Goal: Task Accomplishment & Management: Use online tool/utility

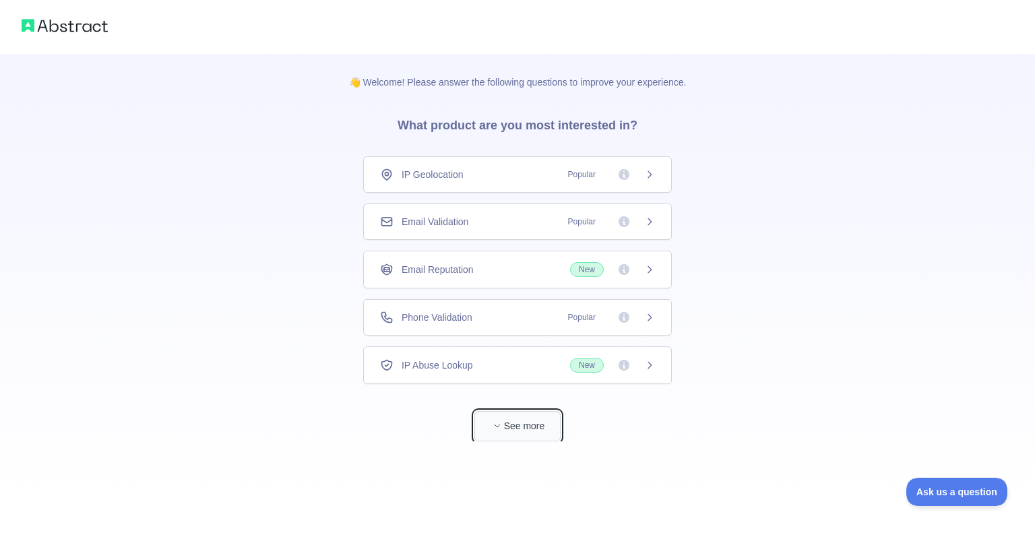
click at [512, 428] on button "See more" at bounding box center [518, 426] width 86 height 30
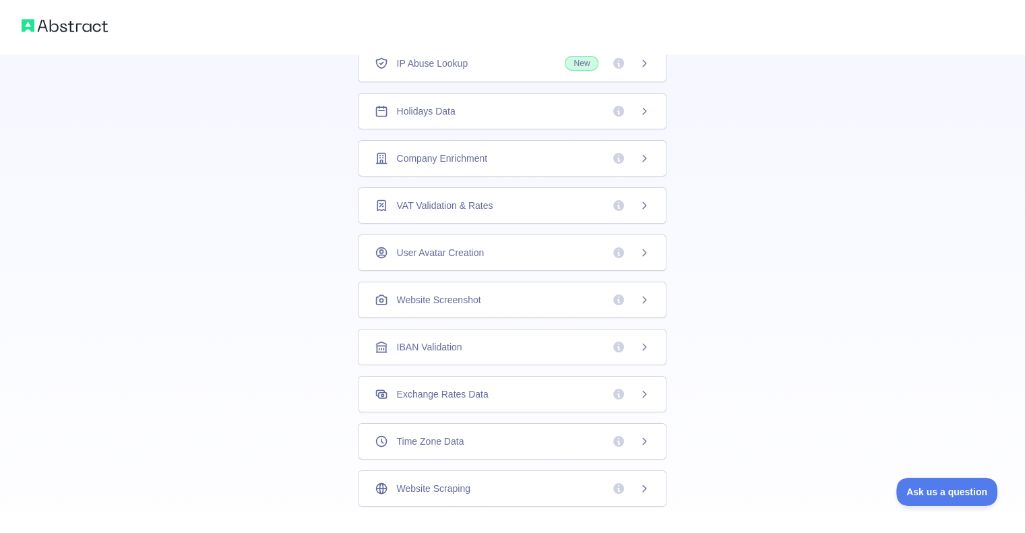
scroll to position [324, 0]
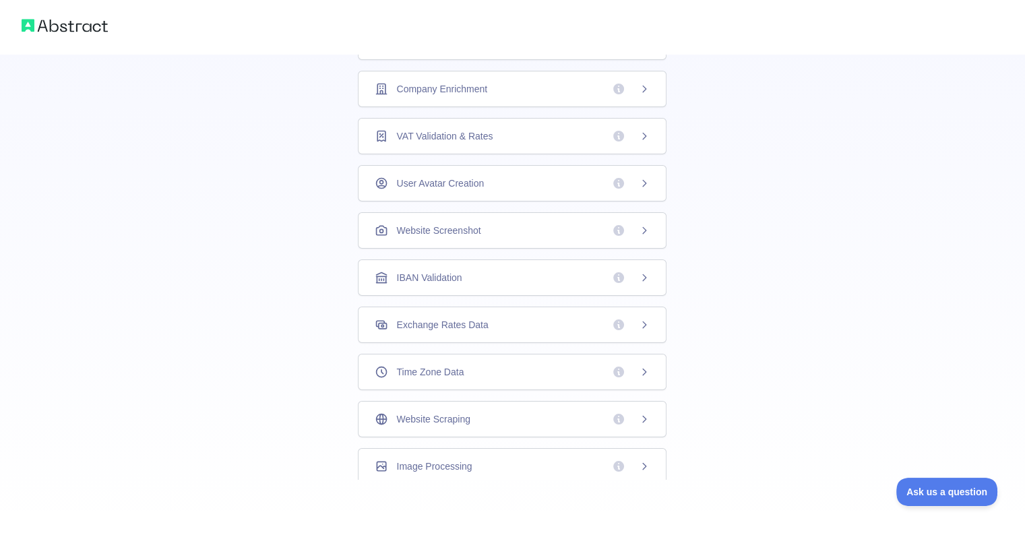
click at [476, 420] on div "Website Scraping" at bounding box center [512, 419] width 275 height 13
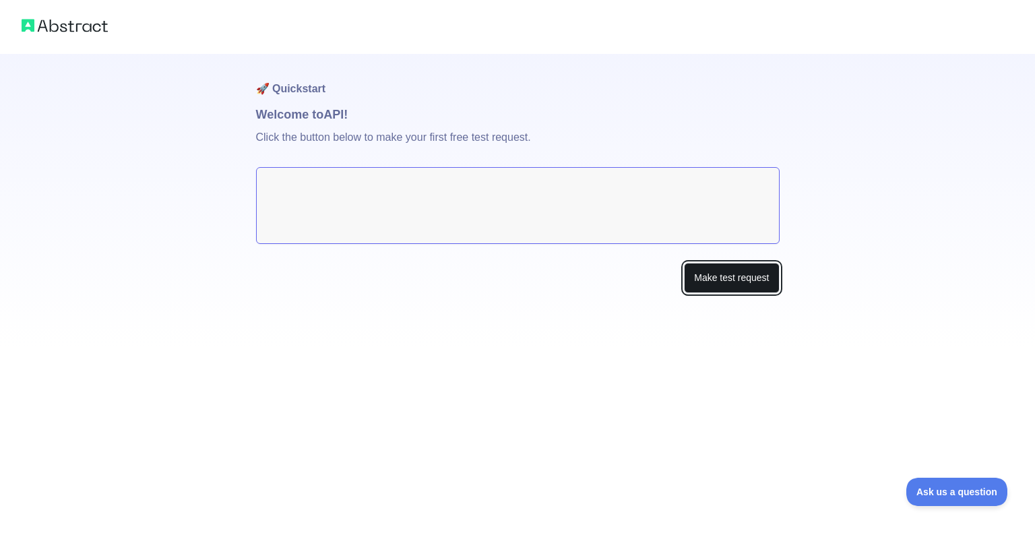
click at [731, 286] on button "Make test request" at bounding box center [731, 278] width 95 height 30
click at [420, 206] on textarea at bounding box center [518, 205] width 524 height 77
drag, startPoint x: 304, startPoint y: 134, endPoint x: 402, endPoint y: 146, distance: 99.2
click at [344, 137] on p "Click the button below to make your first free test request." at bounding box center [518, 145] width 524 height 43
click at [408, 147] on p "Click the button below to make your first free test request." at bounding box center [518, 145] width 524 height 43
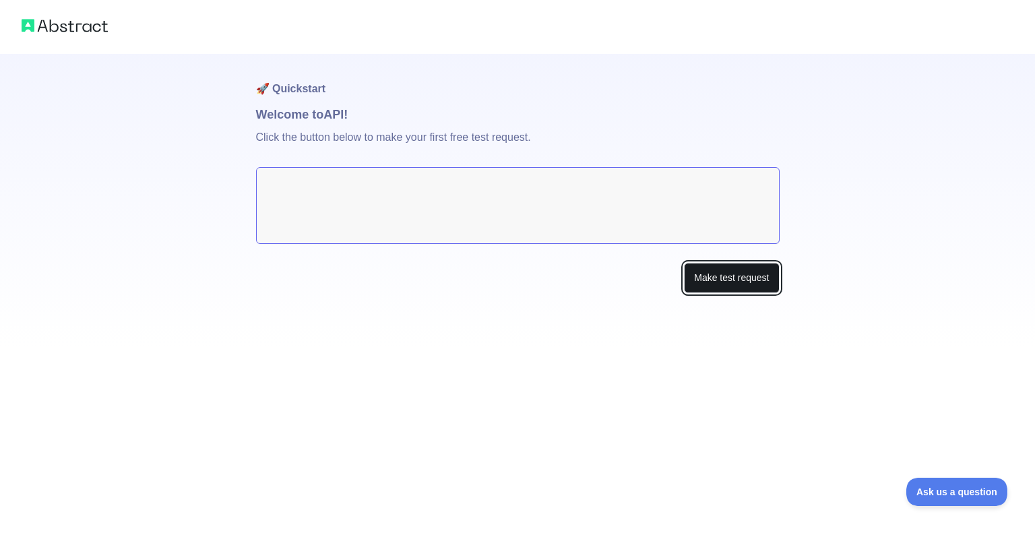
click at [715, 283] on button "Make test request" at bounding box center [731, 278] width 95 height 30
click at [733, 278] on button "Make test request" at bounding box center [731, 278] width 95 height 30
click at [740, 277] on button "Make test request" at bounding box center [731, 278] width 95 height 30
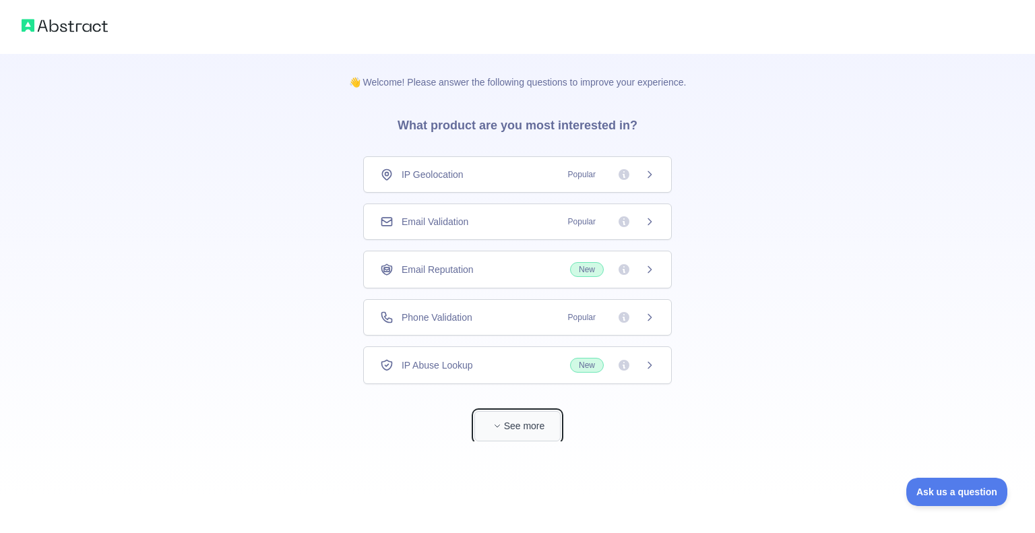
click at [520, 429] on button "See more" at bounding box center [518, 426] width 86 height 30
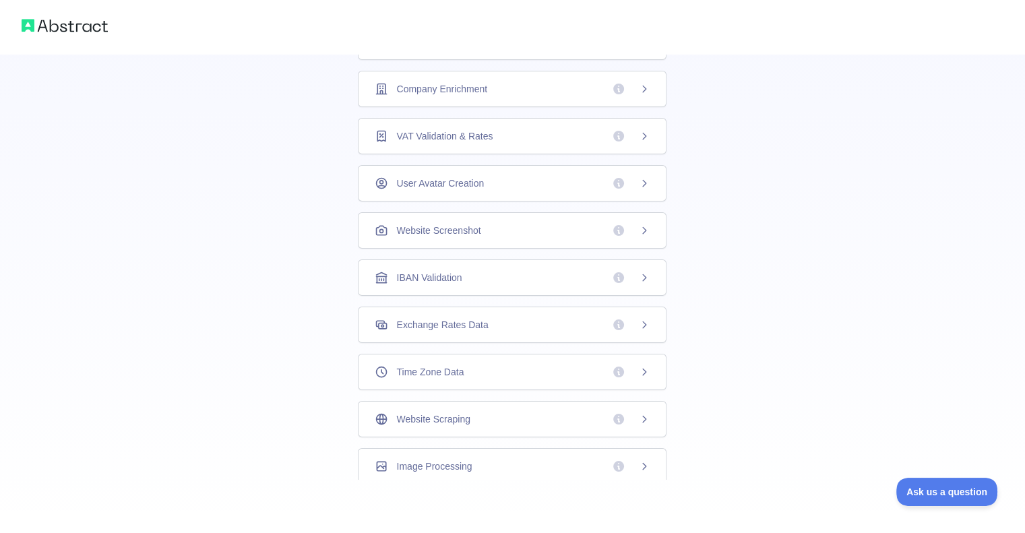
scroll to position [324, 0]
click at [499, 419] on div "Website Scraping" at bounding box center [512, 419] width 275 height 13
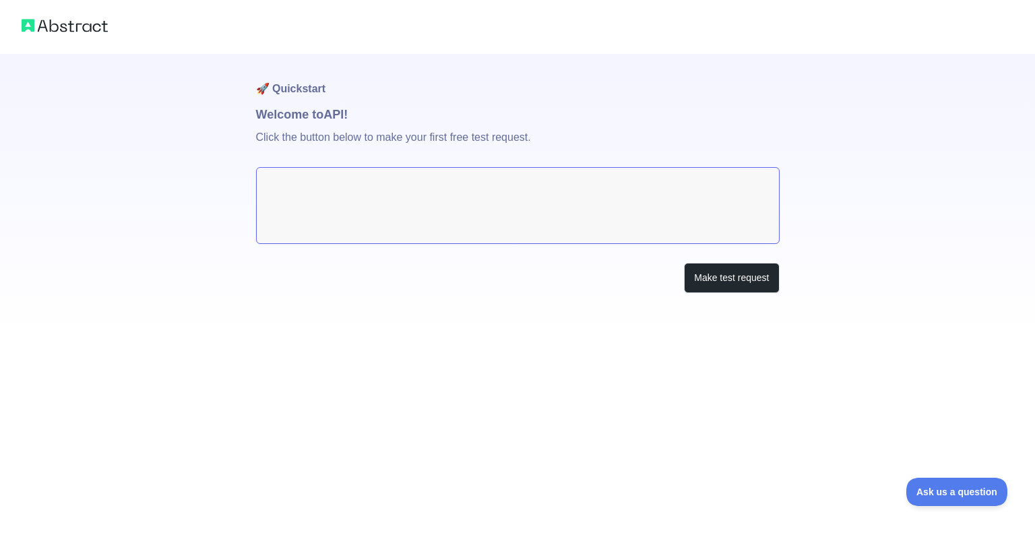
click at [551, 231] on textarea at bounding box center [518, 205] width 524 height 77
click at [462, 199] on textarea at bounding box center [518, 205] width 524 height 77
click at [421, 187] on textarea at bounding box center [518, 205] width 524 height 77
click at [342, 242] on textarea at bounding box center [518, 205] width 524 height 77
drag, startPoint x: 417, startPoint y: 269, endPoint x: 462, endPoint y: 290, distance: 49.2
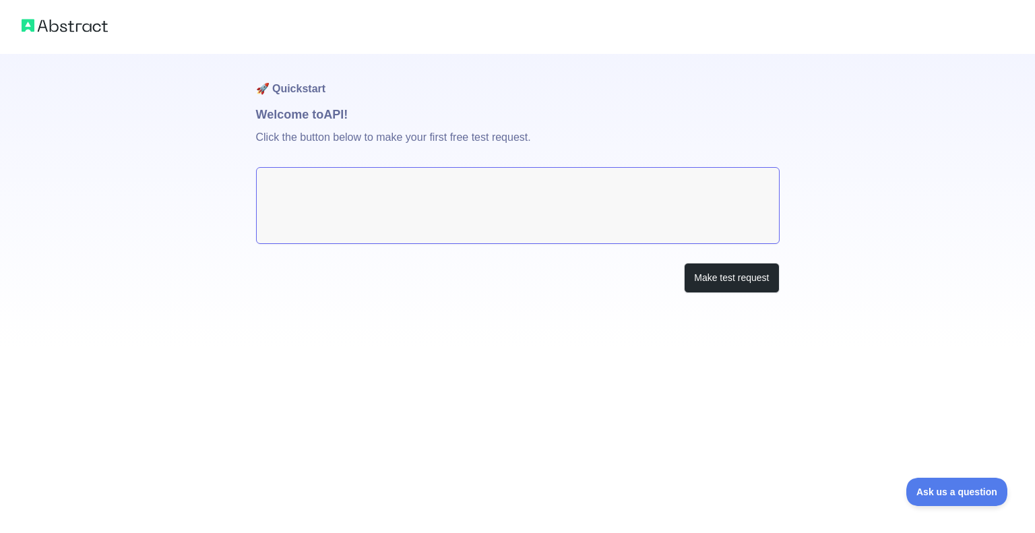
click at [417, 270] on div "Make test request" at bounding box center [518, 278] width 524 height 30
drag, startPoint x: 595, startPoint y: 187, endPoint x: 582, endPoint y: 205, distance: 21.9
click at [591, 193] on textarea at bounding box center [518, 205] width 524 height 77
click at [565, 293] on div "🚀 Quickstart Welcome to API! Click the button below to make your first free tes…" at bounding box center [518, 200] width 524 height 293
drag, startPoint x: 371, startPoint y: 293, endPoint x: 369, endPoint y: 299, distance: 7.3
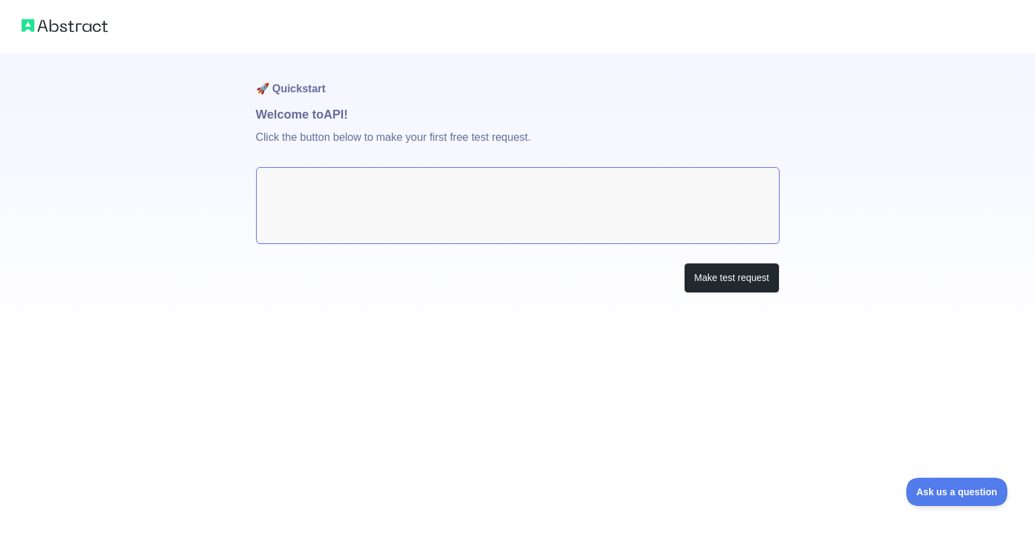
click at [371, 293] on div "🚀 Quickstart Welcome to API! Click the button below to make your first free tes…" at bounding box center [518, 200] width 524 height 293
click at [334, 401] on div "🚀 Quickstart Welcome to API! Click the button below to make your first free tes…" at bounding box center [517, 266] width 1035 height 533
drag, startPoint x: 491, startPoint y: 442, endPoint x: 590, endPoint y: 437, distance: 98.5
click at [494, 442] on div "🚀 Quickstart Welcome to API! Click the button below to make your first free tes…" at bounding box center [517, 266] width 1035 height 533
click at [618, 406] on div "🚀 Quickstart Welcome to API! Click the button below to make your first free tes…" at bounding box center [517, 266] width 1035 height 533
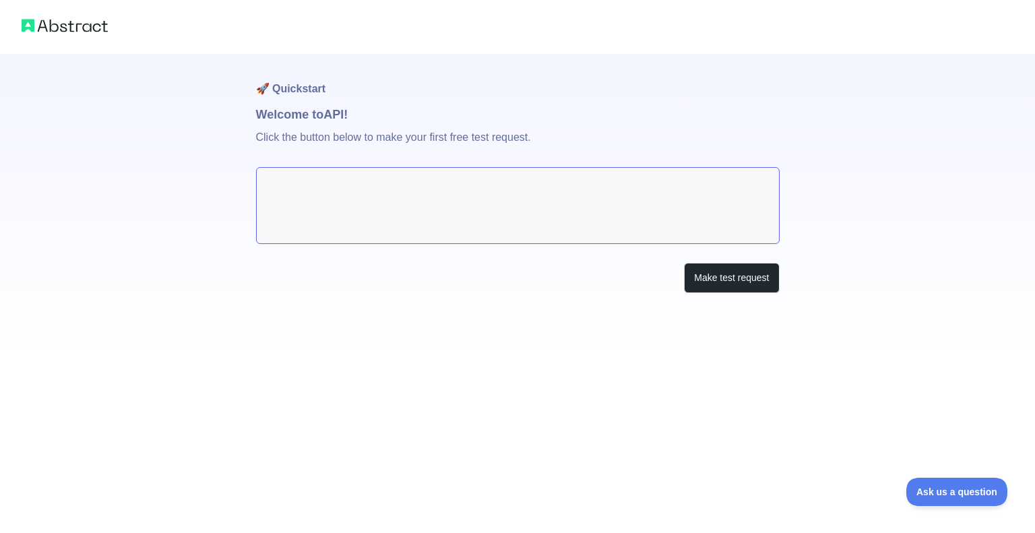
drag, startPoint x: 353, startPoint y: 131, endPoint x: 356, endPoint y: 140, distance: 9.2
click at [355, 136] on p "Click the button below to make your first free test request." at bounding box center [518, 145] width 524 height 43
click at [417, 179] on textarea at bounding box center [518, 205] width 524 height 77
drag, startPoint x: 422, startPoint y: 212, endPoint x: 302, endPoint y: 165, distance: 128.9
click at [415, 215] on textarea at bounding box center [518, 205] width 524 height 77
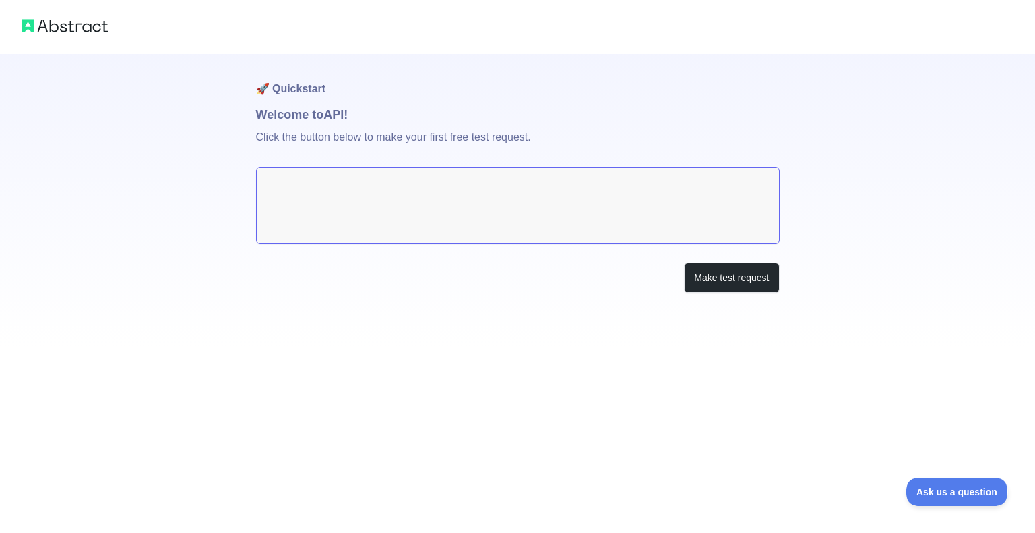
click at [279, 148] on p "Click the button below to make your first free test request." at bounding box center [518, 145] width 524 height 43
drag, startPoint x: 402, startPoint y: 187, endPoint x: 367, endPoint y: 185, distance: 35.1
click at [394, 211] on textarea at bounding box center [518, 205] width 524 height 77
click at [325, 158] on p "Click the button below to make your first free test request." at bounding box center [518, 145] width 524 height 43
drag, startPoint x: 270, startPoint y: 153, endPoint x: 329, endPoint y: 153, distance: 59.3
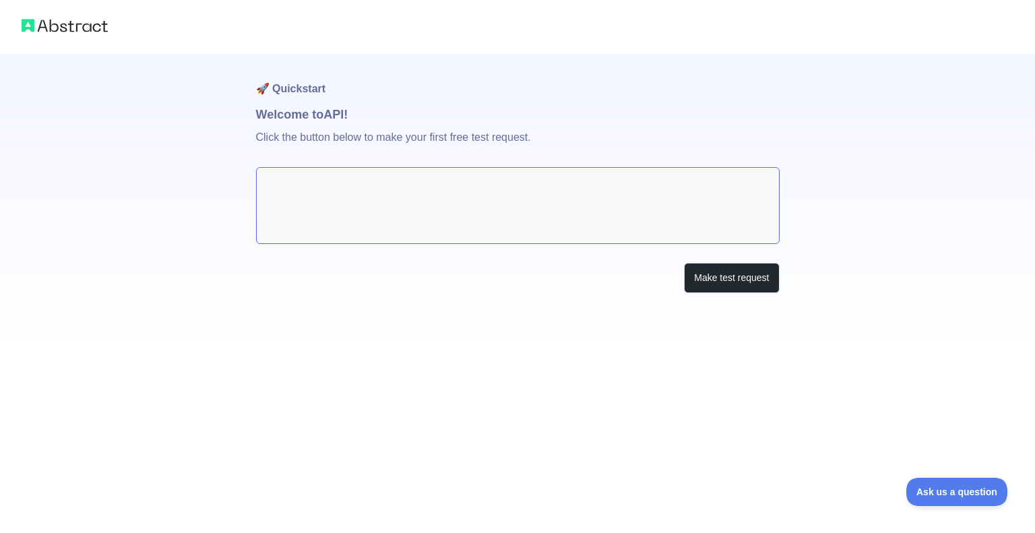
click at [287, 154] on p "Click the button below to make your first free test request." at bounding box center [518, 145] width 524 height 43
click at [329, 153] on p "Click the button below to make your first free test request." at bounding box center [518, 145] width 524 height 43
click at [336, 140] on p "Click the button below to make your first free test request." at bounding box center [518, 145] width 524 height 43
click at [321, 158] on p "Click the button below to make your first free test request." at bounding box center [518, 145] width 524 height 43
drag, startPoint x: 310, startPoint y: 187, endPoint x: 312, endPoint y: 247, distance: 60.0
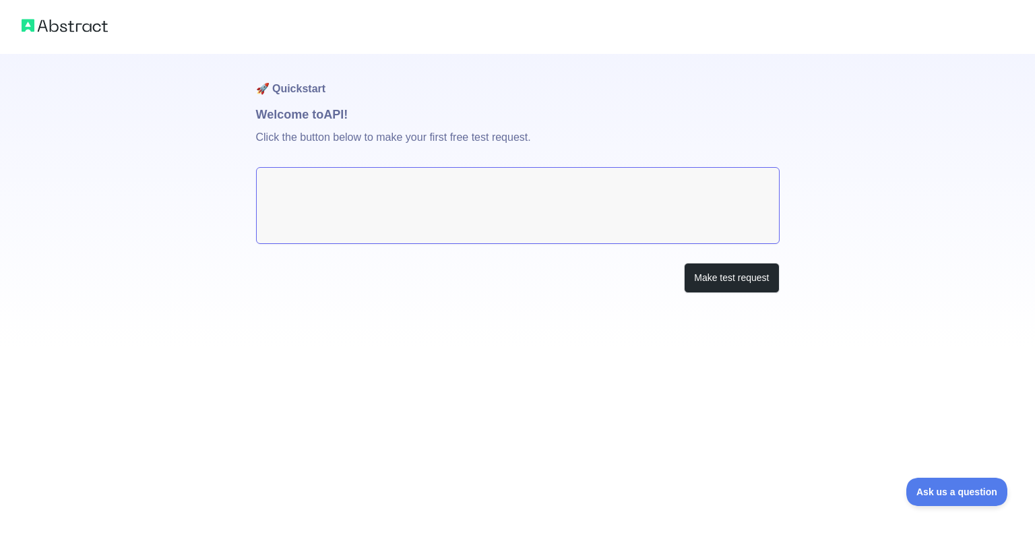
click at [309, 206] on textarea at bounding box center [518, 205] width 524 height 77
drag, startPoint x: 313, startPoint y: 252, endPoint x: 367, endPoint y: 281, distance: 61.8
click at [313, 253] on div "🚀 Quickstart Welcome to API! Click the button below to make your first free tes…" at bounding box center [518, 200] width 524 height 293
click at [418, 277] on div "Make test request" at bounding box center [518, 278] width 524 height 30
drag, startPoint x: 514, startPoint y: 260, endPoint x: 636, endPoint y: 227, distance: 127.1
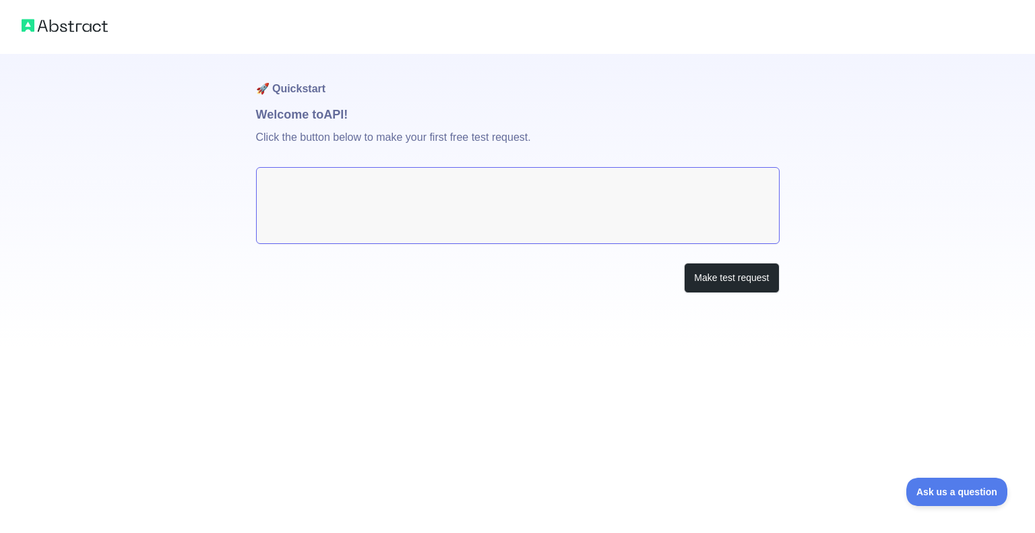
click at [528, 256] on div "🚀 Quickstart Welcome to API! Click the button below to make your first free tes…" at bounding box center [518, 200] width 524 height 293
drag, startPoint x: 636, startPoint y: 227, endPoint x: 701, endPoint y: 270, distance: 77.4
click at [640, 228] on textarea at bounding box center [518, 205] width 524 height 77
click at [731, 278] on button "Make test request" at bounding box center [731, 278] width 95 height 30
